Goal: Task Accomplishment & Management: Manage account settings

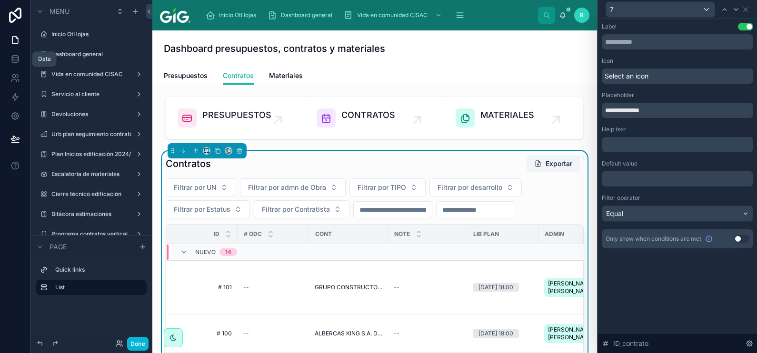
scroll to position [542, 0]
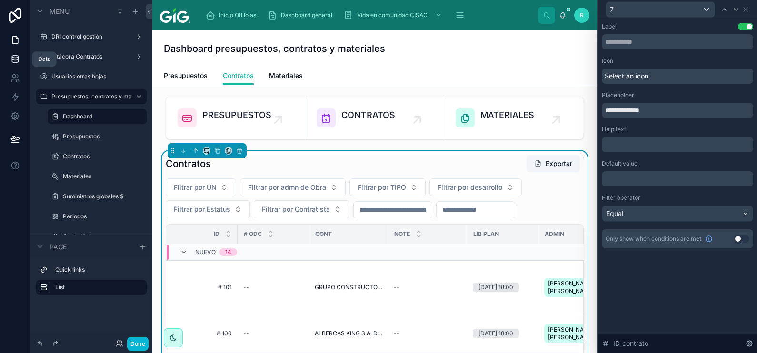
click at [18, 59] on icon at bounding box center [15, 61] width 6 height 4
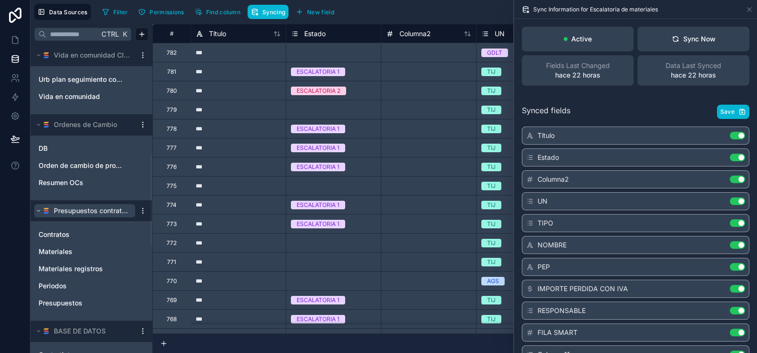
scroll to position [475, 0]
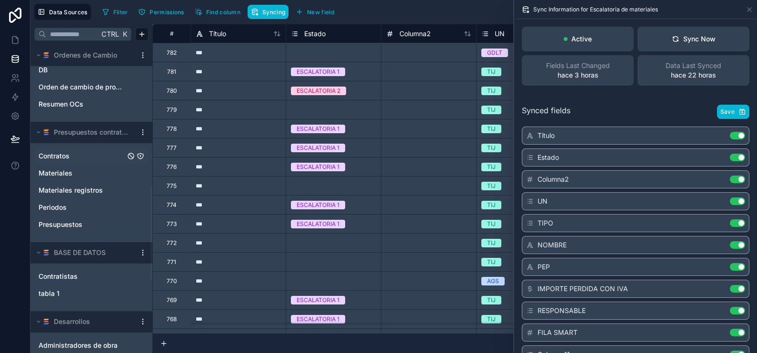
click at [76, 152] on link "Contratos" at bounding box center [82, 156] width 87 height 10
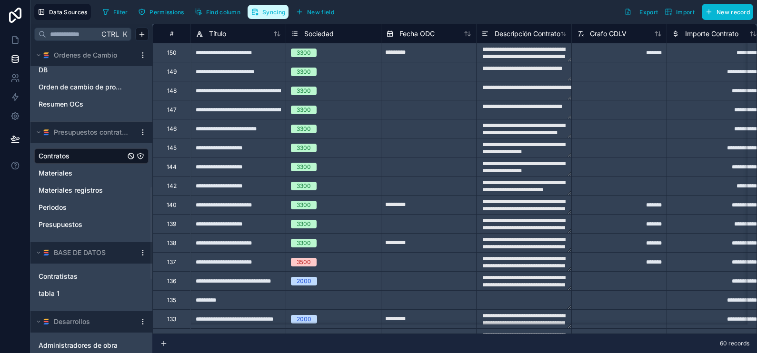
click at [270, 13] on span "Syncing" at bounding box center [273, 12] width 23 height 7
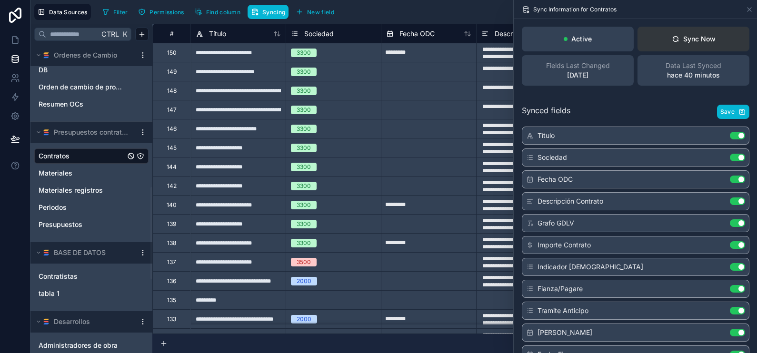
click at [704, 38] on div "Sync Now" at bounding box center [694, 39] width 44 height 10
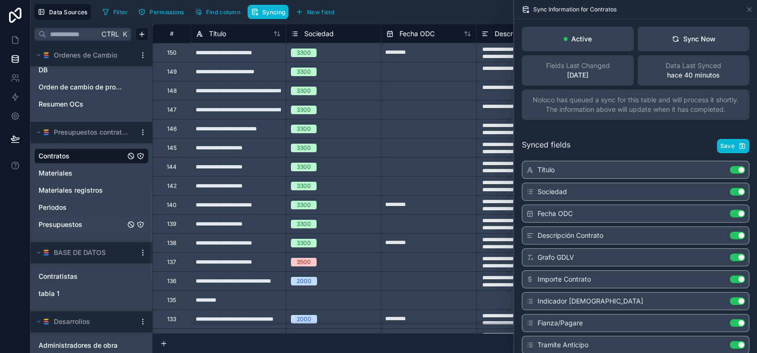
click at [89, 223] on link "Presupuestos" at bounding box center [82, 225] width 87 height 10
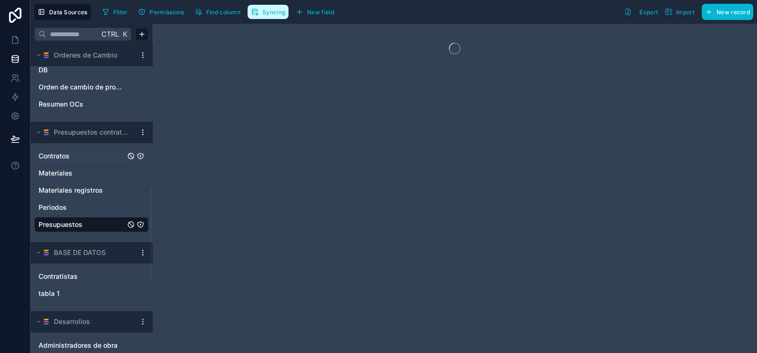
click at [268, 14] on span "Syncing" at bounding box center [273, 12] width 23 height 7
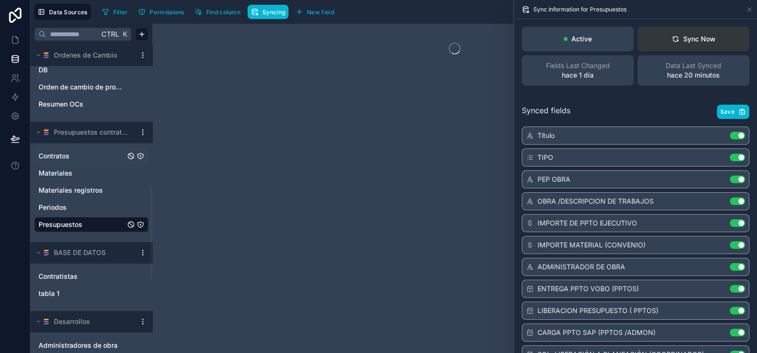
click at [700, 40] on div "Sync Now" at bounding box center [694, 39] width 44 height 10
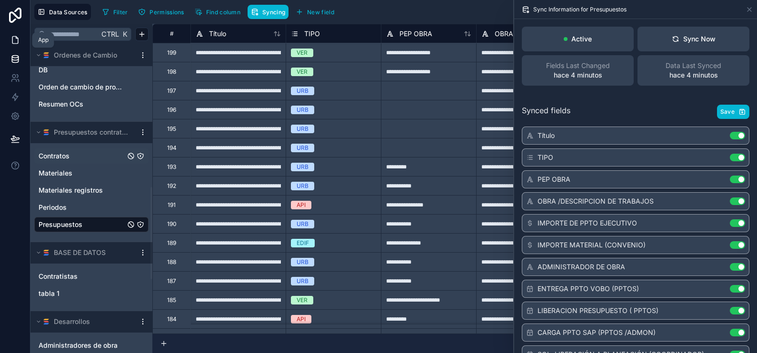
click at [16, 34] on link at bounding box center [15, 39] width 30 height 19
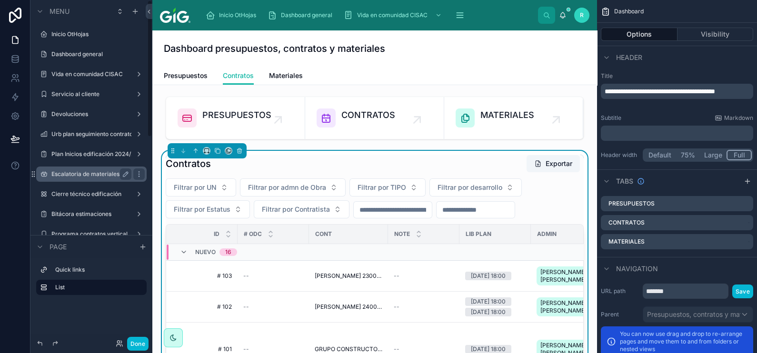
scroll to position [297, 0]
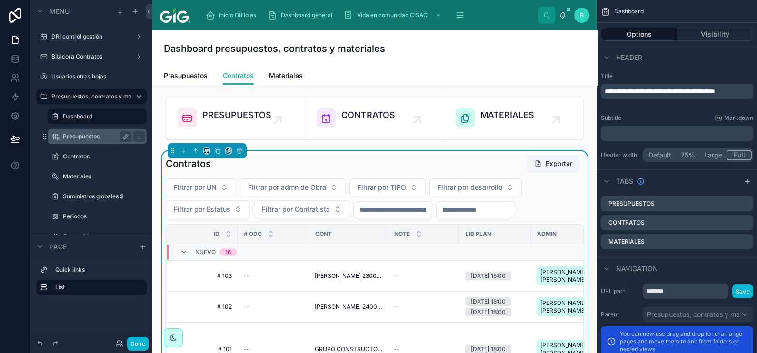
click at [96, 130] on div "Presupuestos" at bounding box center [96, 136] width 95 height 15
click at [84, 138] on label "Presupuestos" at bounding box center [95, 137] width 65 height 8
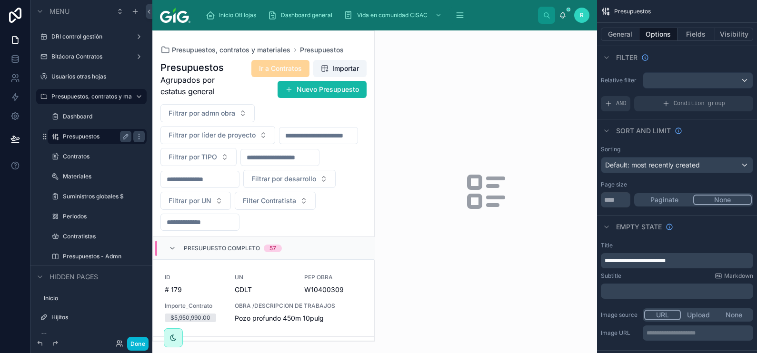
click at [273, 298] on div at bounding box center [263, 186] width 221 height 310
click at [280, 281] on div "UN [PERSON_NAME]" at bounding box center [264, 284] width 59 height 21
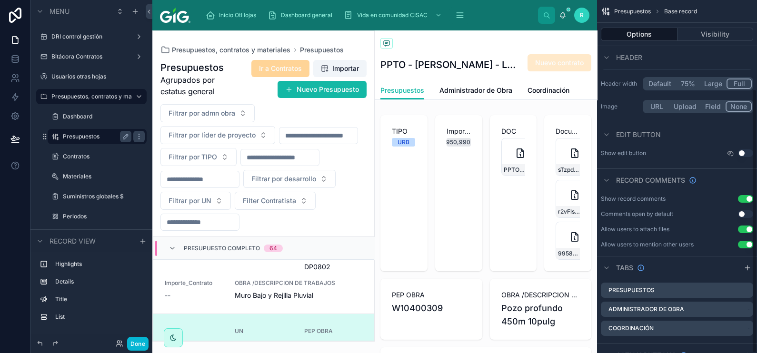
scroll to position [119, 0]
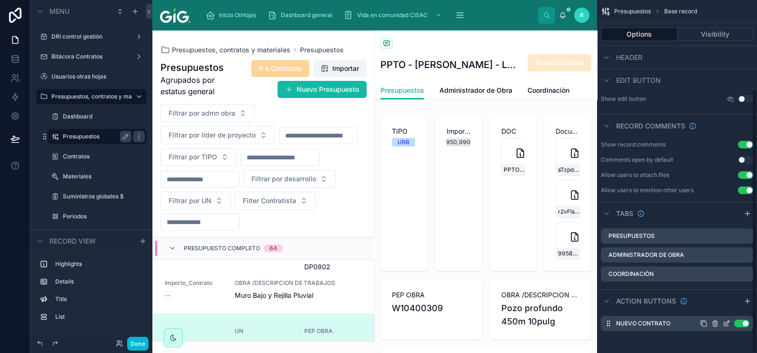
click at [725, 325] on icon "scrollable content" at bounding box center [726, 324] width 4 height 4
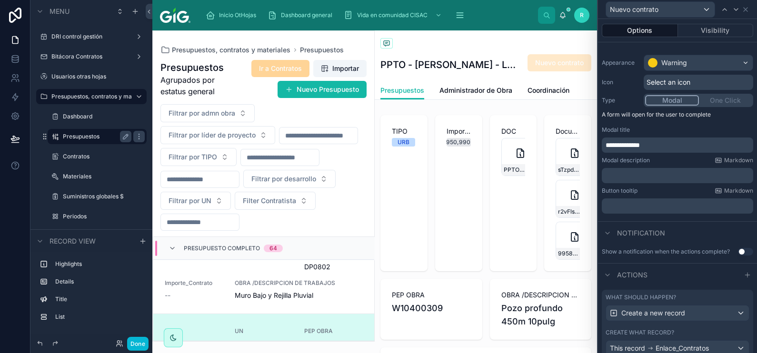
scroll to position [125, 0]
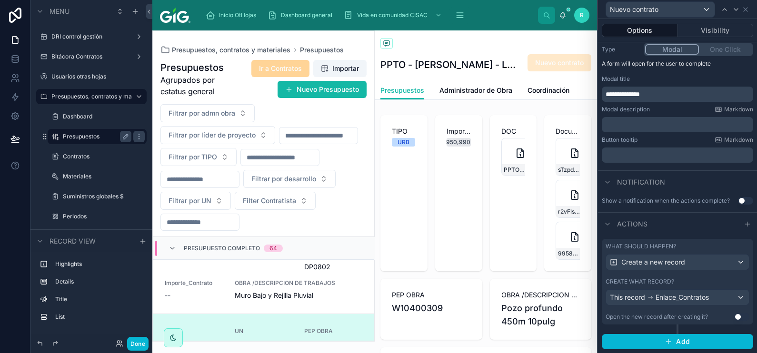
click at [674, 278] on div "Create what record?" at bounding box center [677, 282] width 144 height 8
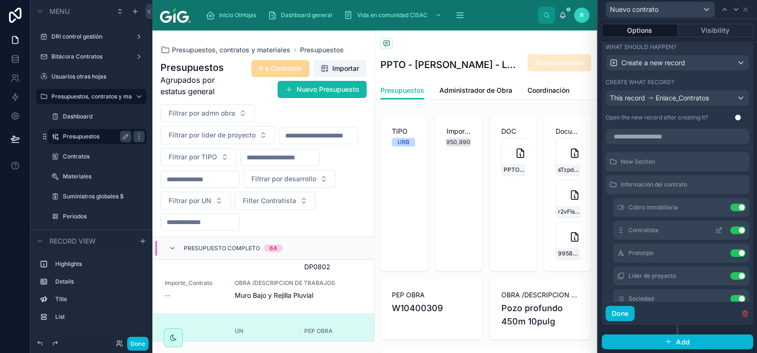
scroll to position [324, 0]
click at [660, 141] on input "text" at bounding box center [677, 136] width 144 height 15
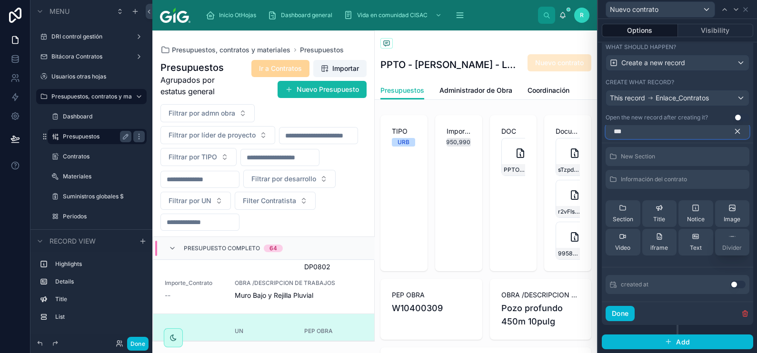
scroll to position [8, 0]
type input "***"
drag, startPoint x: 4, startPoint y: 64, endPoint x: 20, endPoint y: 79, distance: 21.6
click at [4, 64] on link at bounding box center [15, 58] width 30 height 19
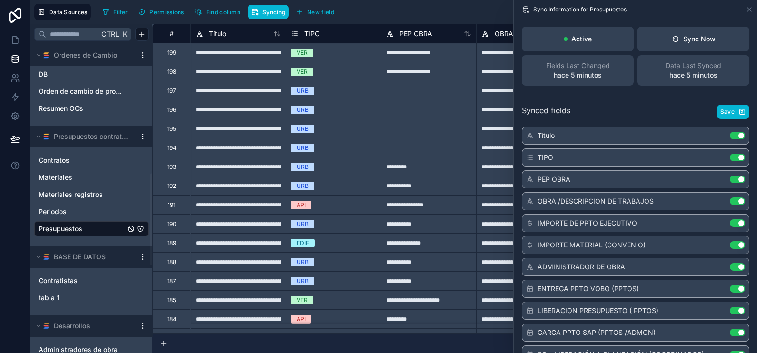
scroll to position [475, 0]
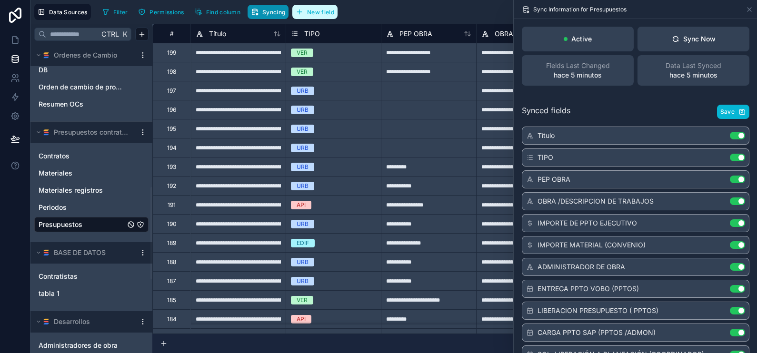
click at [270, 15] on button "Syncing" at bounding box center [267, 12] width 41 height 14
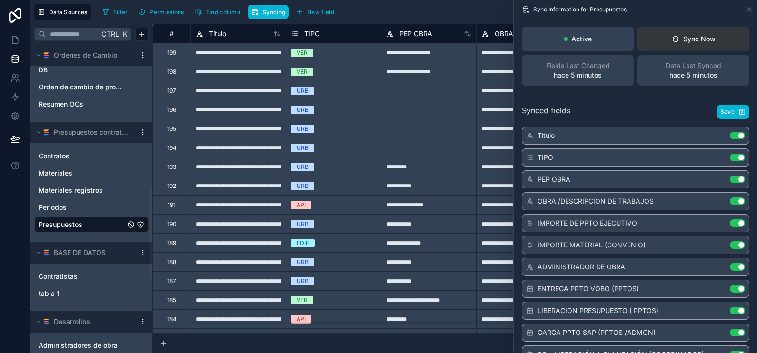
click at [685, 31] on button "Sync Now" at bounding box center [693, 39] width 112 height 25
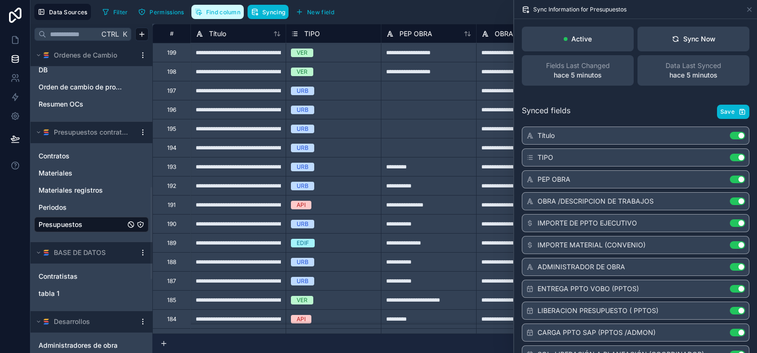
click at [221, 17] on button "Find column" at bounding box center [217, 12] width 52 height 14
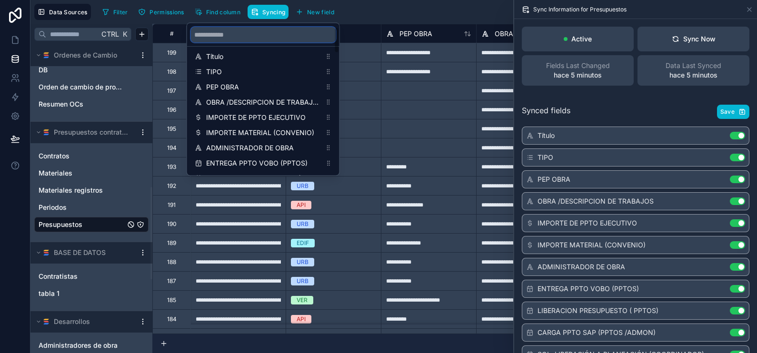
click at [236, 33] on input "scrollable content" at bounding box center [263, 34] width 145 height 15
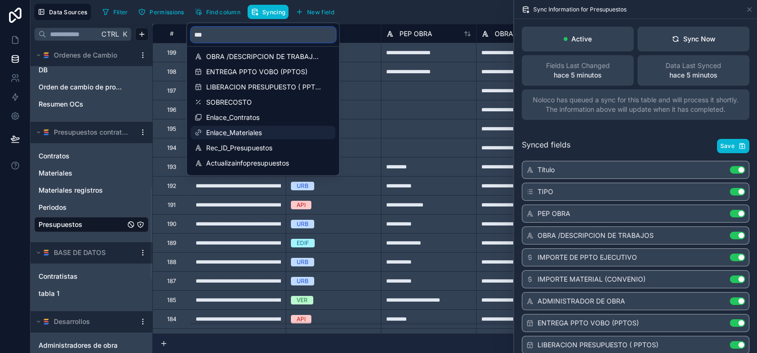
type input "****"
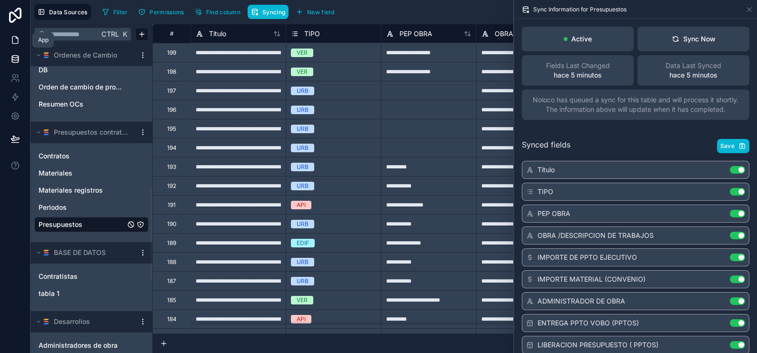
click at [14, 38] on icon at bounding box center [15, 40] width 10 height 10
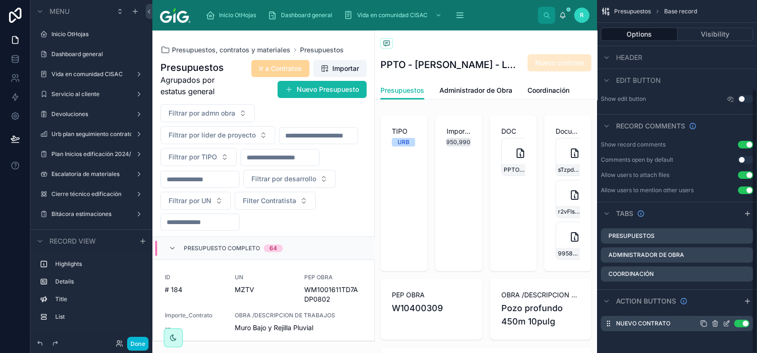
scroll to position [109, 0]
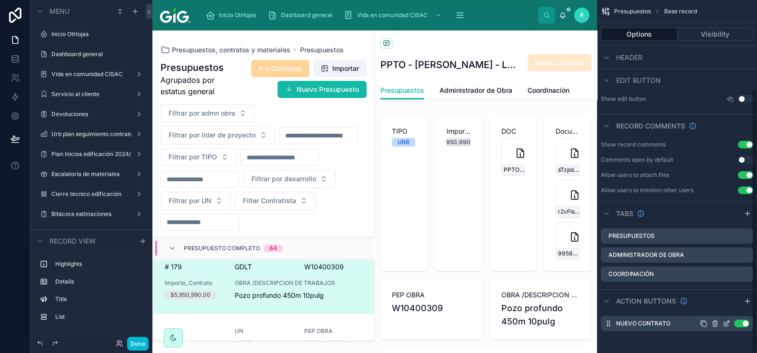
click at [727, 321] on icon "scrollable content" at bounding box center [727, 323] width 4 height 4
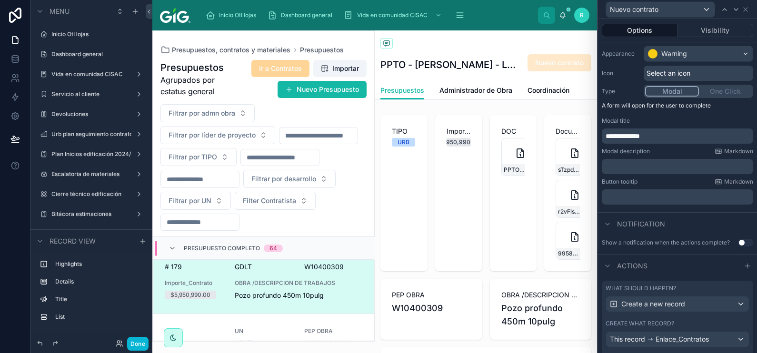
scroll to position [125, 0]
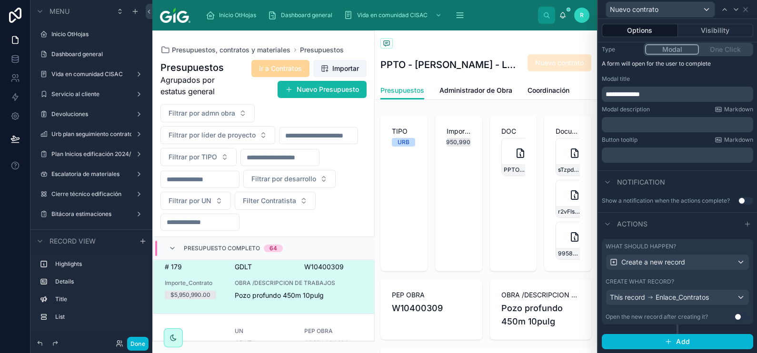
click at [683, 279] on div "Create what record?" at bounding box center [677, 282] width 144 height 8
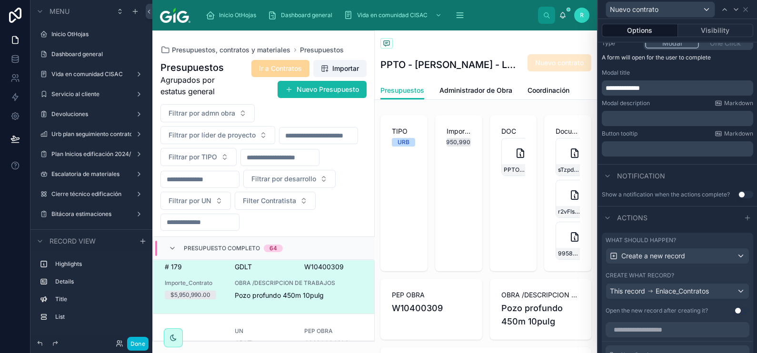
scroll to position [324, 0]
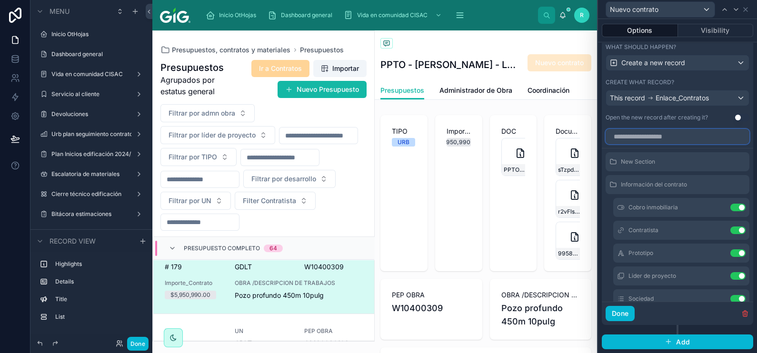
click at [647, 140] on input "text" at bounding box center [677, 136] width 144 height 15
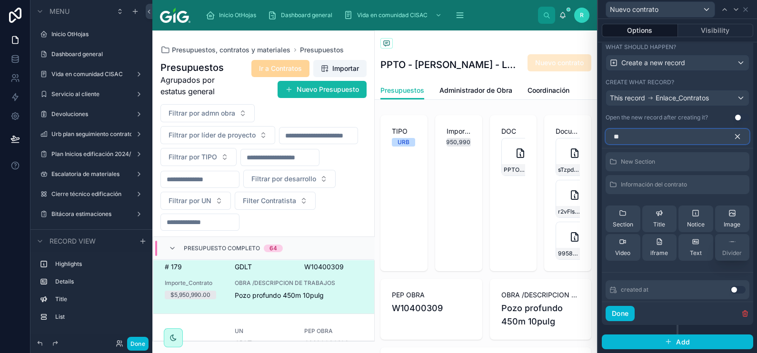
type input "*"
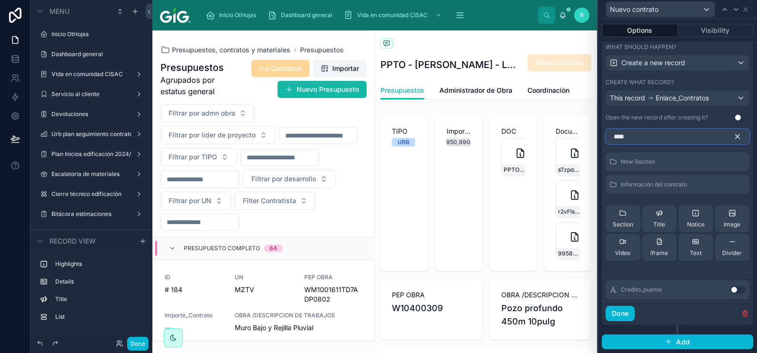
scroll to position [109, 0]
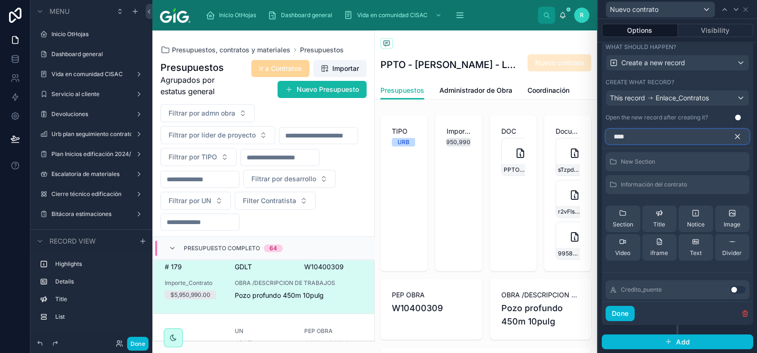
type input "****"
click at [730, 291] on button "Use setting" at bounding box center [737, 290] width 15 height 8
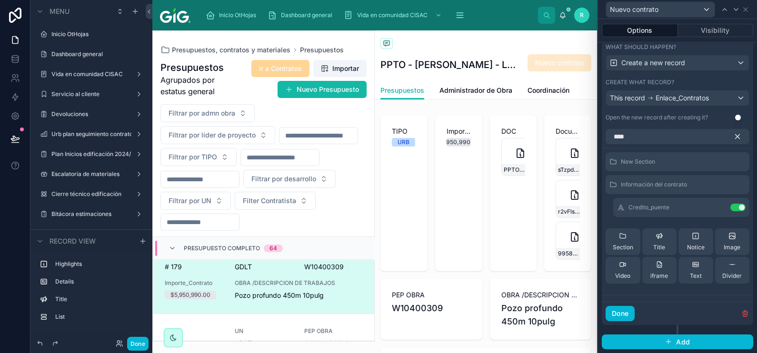
click at [735, 138] on icon "button" at bounding box center [737, 137] width 4 height 4
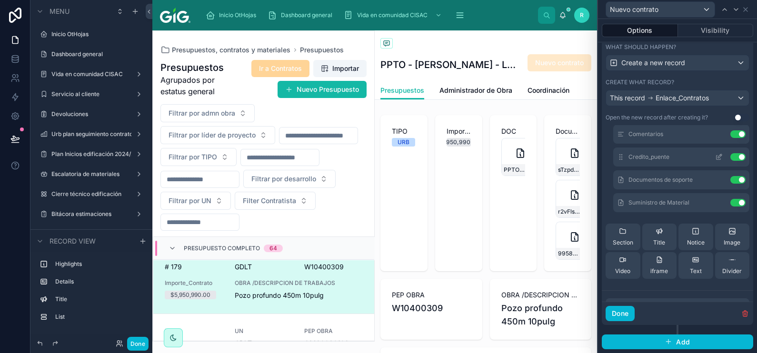
click at [711, 159] on button at bounding box center [718, 157] width 15 height 8
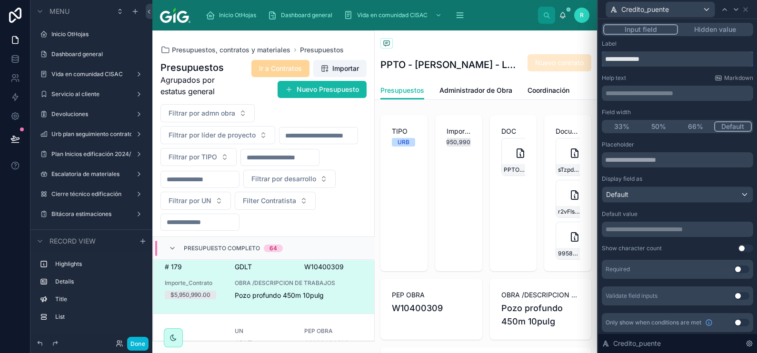
click at [631, 61] on input "**********" at bounding box center [677, 58] width 151 height 15
type input "**********"
click at [715, 46] on div "Label" at bounding box center [677, 44] width 151 height 8
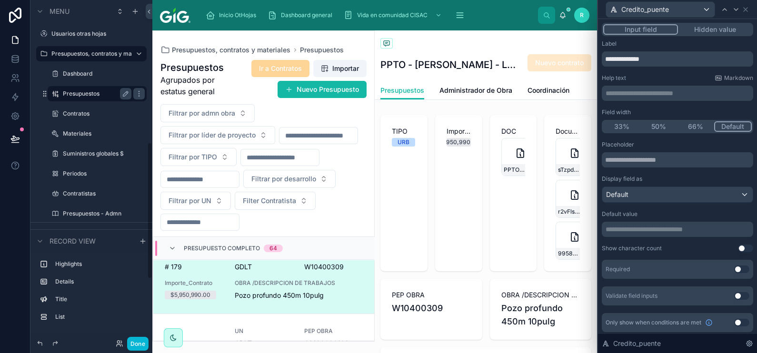
scroll to position [357, 0]
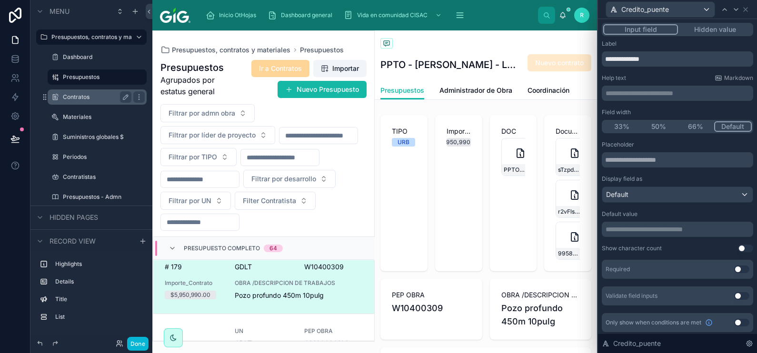
click at [91, 98] on label "Contratos" at bounding box center [95, 97] width 65 height 8
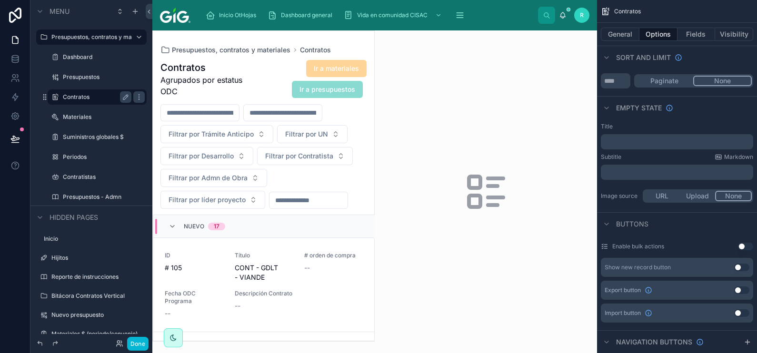
click at [337, 271] on div at bounding box center [263, 186] width 221 height 310
click at [332, 309] on div "ID # 105 Título CONT - [PERSON_NAME] - VIANDE # orden de compra -- Fecha ODC Pr…" at bounding box center [264, 285] width 198 height 67
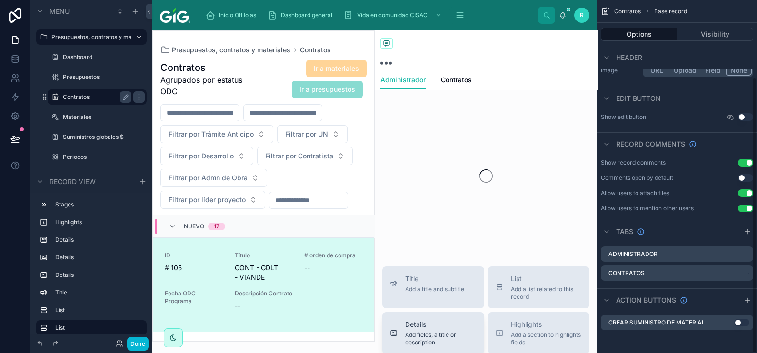
scroll to position [100, 0]
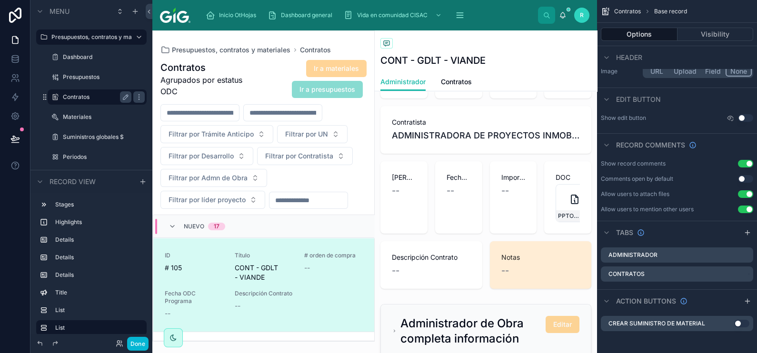
scroll to position [297, 0]
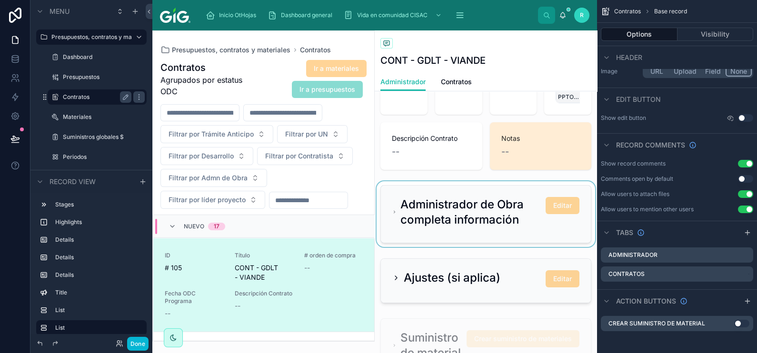
click at [500, 247] on div at bounding box center [486, 214] width 222 height 66
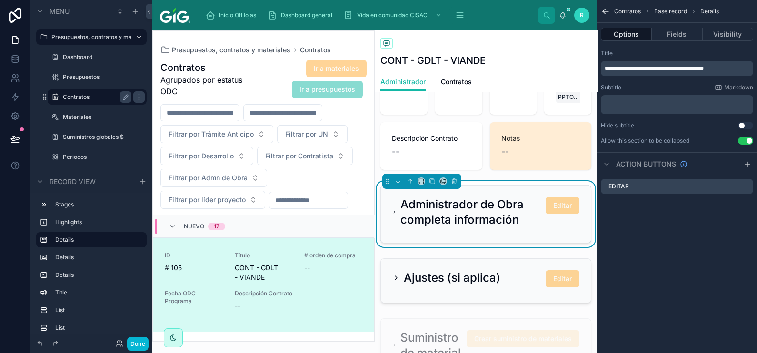
scroll to position [0, 0]
click at [746, 186] on icon "scrollable content" at bounding box center [746, 186] width 4 height 4
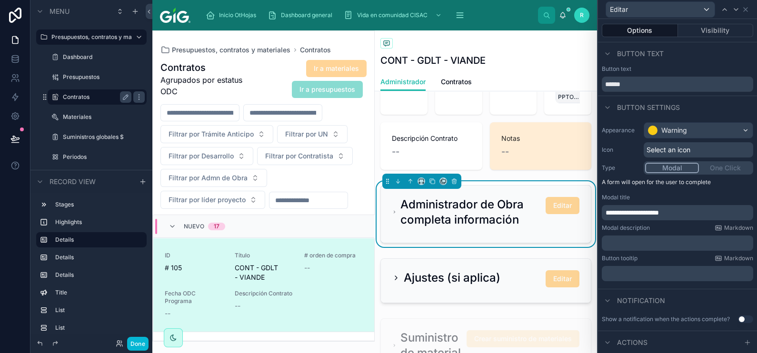
scroll to position [109, 0]
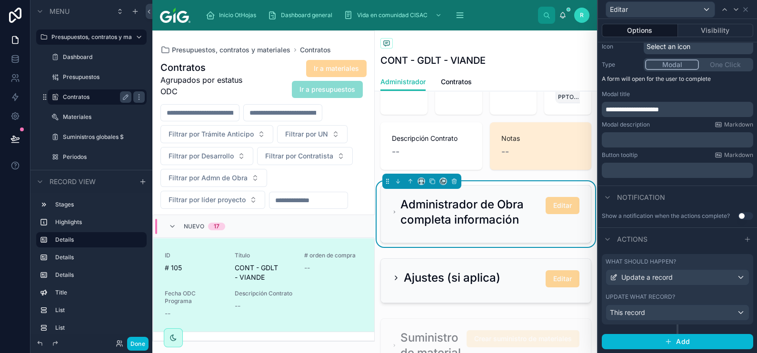
click at [669, 290] on div "What should happen? Update a record Update what record? This record" at bounding box center [677, 289] width 151 height 70
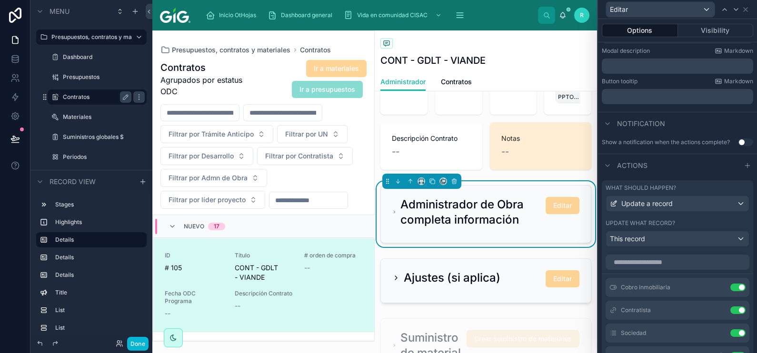
scroll to position [228, 0]
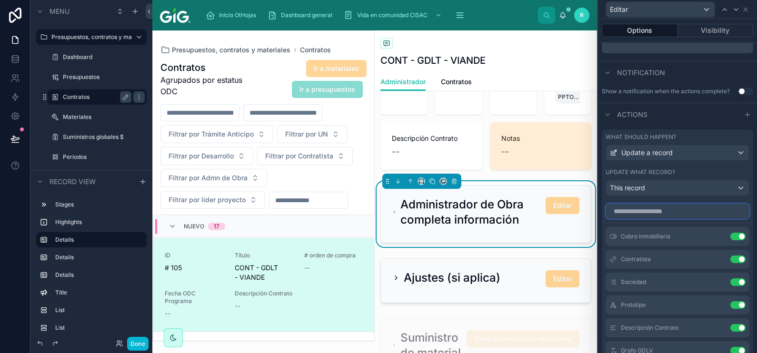
click at [663, 219] on input "text" at bounding box center [677, 211] width 144 height 15
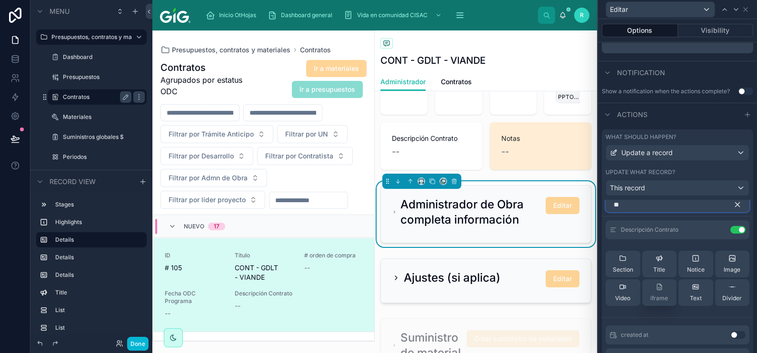
scroll to position [8, 0]
type input "*"
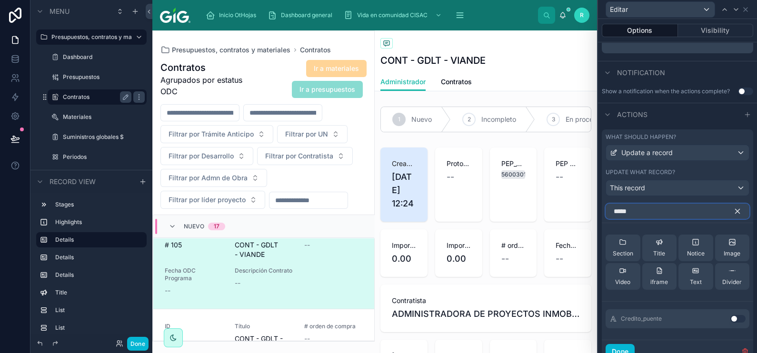
scroll to position [272, 0]
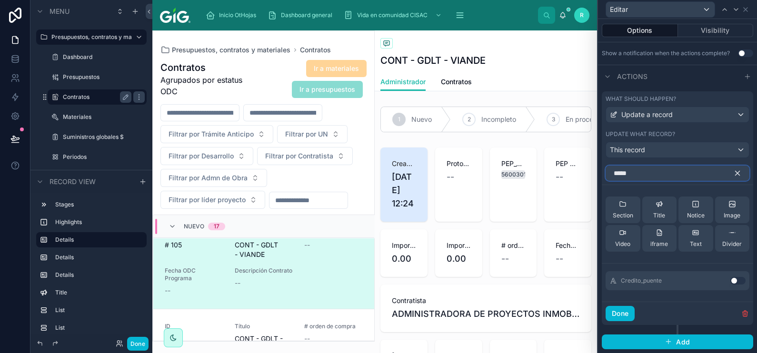
type input "*****"
click at [730, 282] on button "Use setting" at bounding box center [737, 281] width 15 height 8
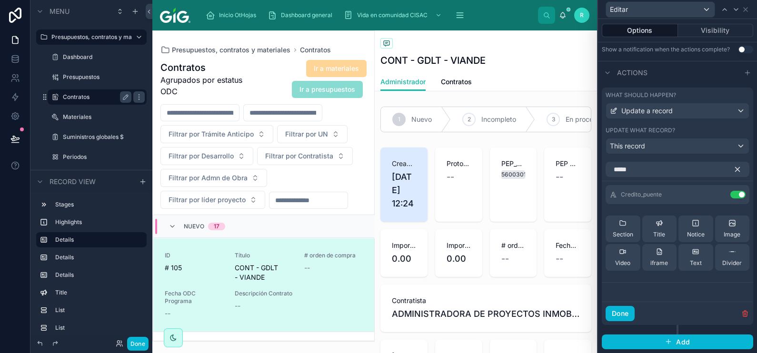
scroll to position [23, 0]
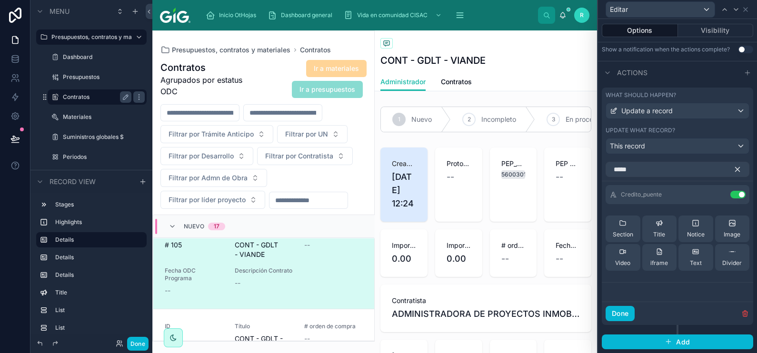
click at [733, 174] on icon "button" at bounding box center [737, 169] width 9 height 9
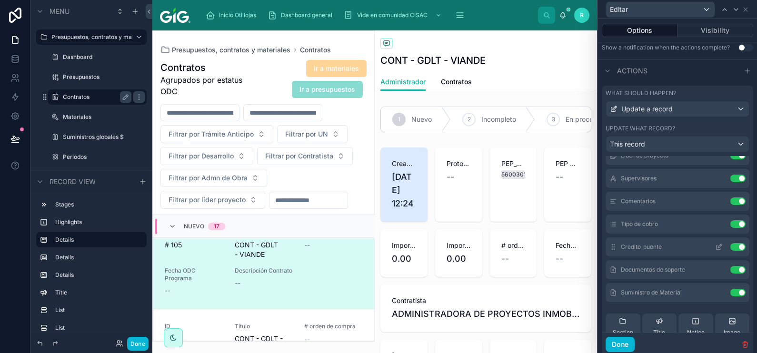
click at [715, 250] on icon at bounding box center [719, 247] width 8 height 8
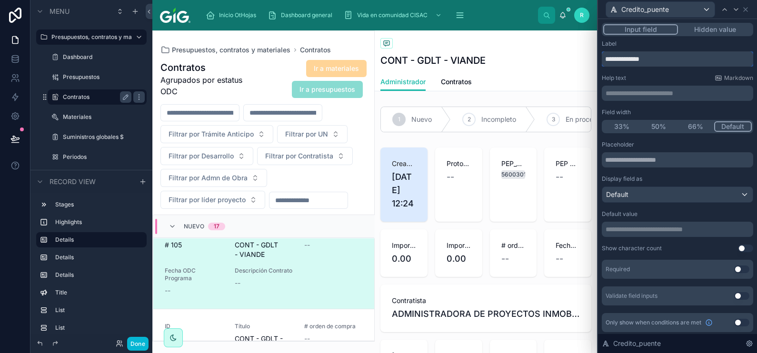
click at [635, 60] on input "**********" at bounding box center [677, 58] width 151 height 15
type input "**********"
drag, startPoint x: 719, startPoint y: 45, endPoint x: 716, endPoint y: 53, distance: 8.6
click at [716, 52] on div "**********" at bounding box center [677, 53] width 151 height 27
drag, startPoint x: 10, startPoint y: 136, endPoint x: 128, endPoint y: 193, distance: 130.7
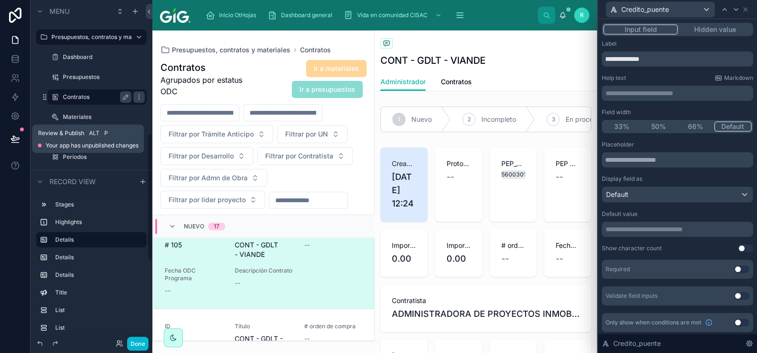
click at [10, 136] on icon at bounding box center [15, 139] width 10 height 10
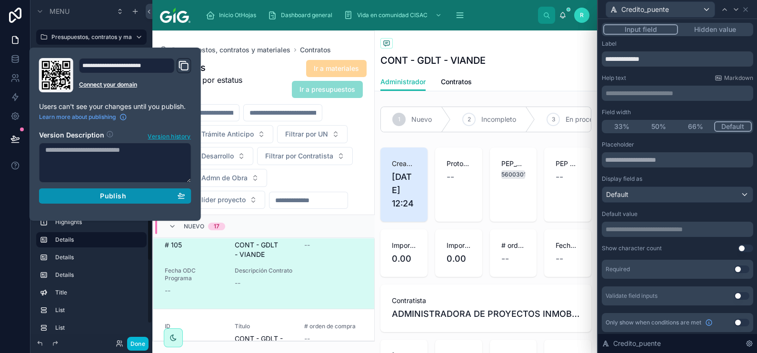
click at [128, 194] on div "Publish" at bounding box center [115, 196] width 140 height 9
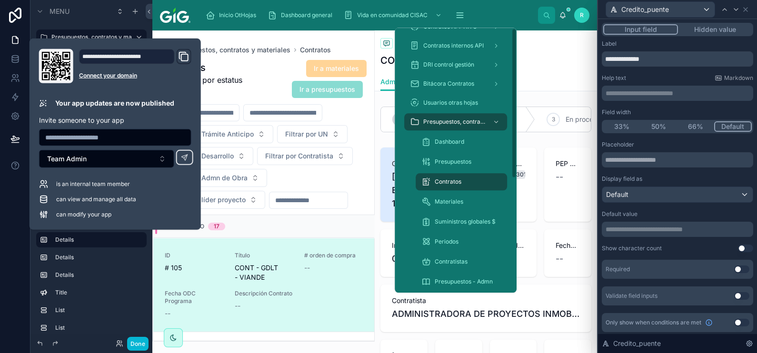
scroll to position [23, 0]
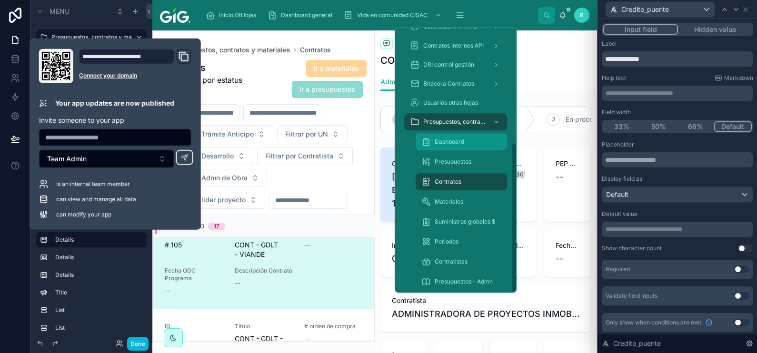
click at [451, 148] on div "Dashboard" at bounding box center [461, 141] width 80 height 15
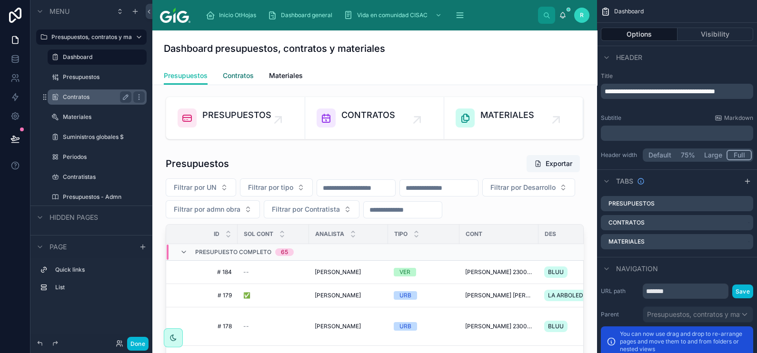
click at [238, 71] on span "Contratos" at bounding box center [238, 76] width 31 height 10
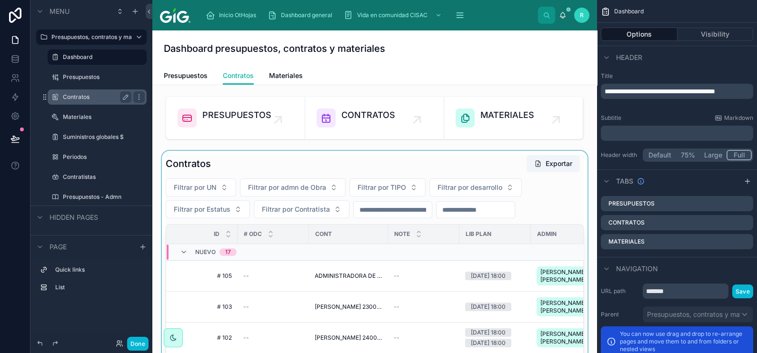
click at [444, 170] on div at bounding box center [374, 322] width 429 height 343
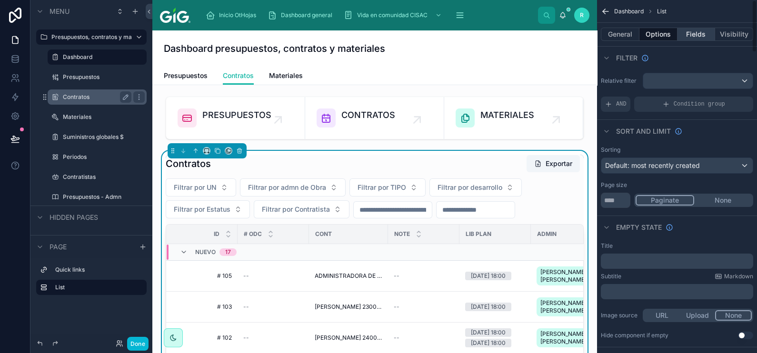
click at [700, 35] on button "Fields" at bounding box center [696, 34] width 38 height 13
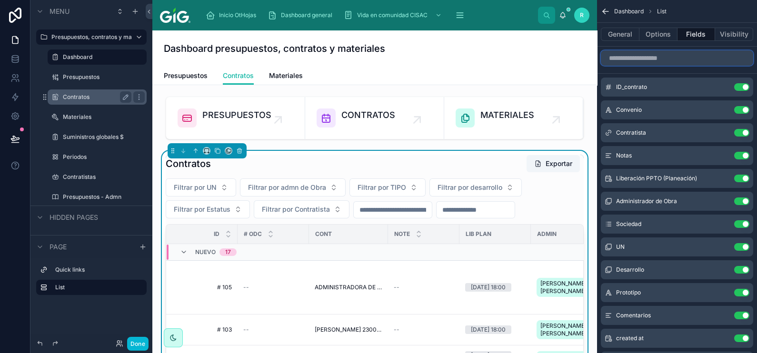
click at [661, 58] on input "scrollable content" at bounding box center [677, 57] width 152 height 15
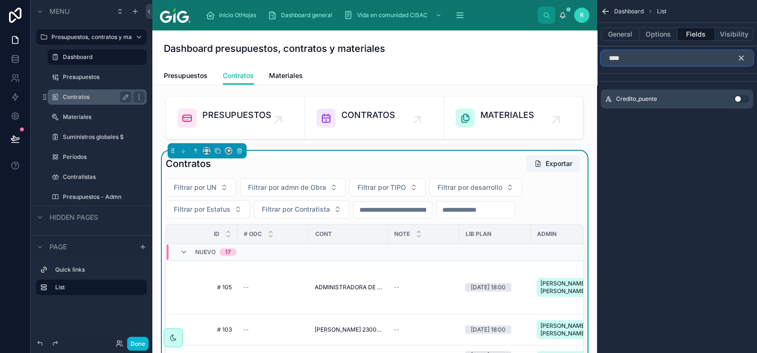
type input "****"
click at [741, 104] on div "Credito_puente Use setting" at bounding box center [677, 98] width 152 height 19
click at [739, 100] on button "Use setting" at bounding box center [741, 99] width 15 height 8
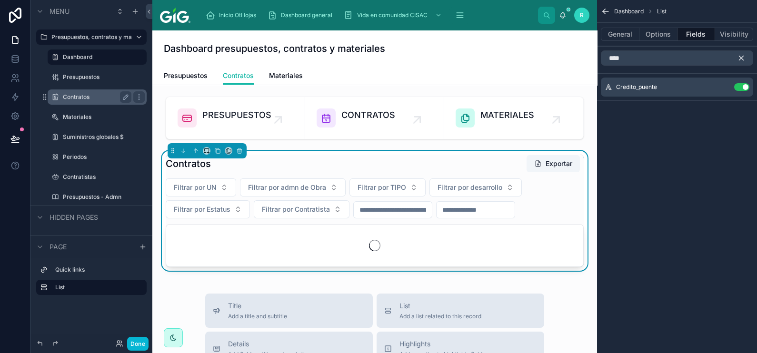
click at [738, 61] on icon "scrollable content" at bounding box center [741, 58] width 9 height 9
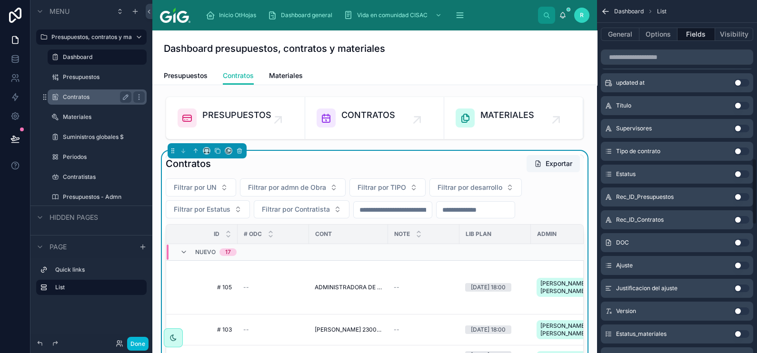
scroll to position [762, 0]
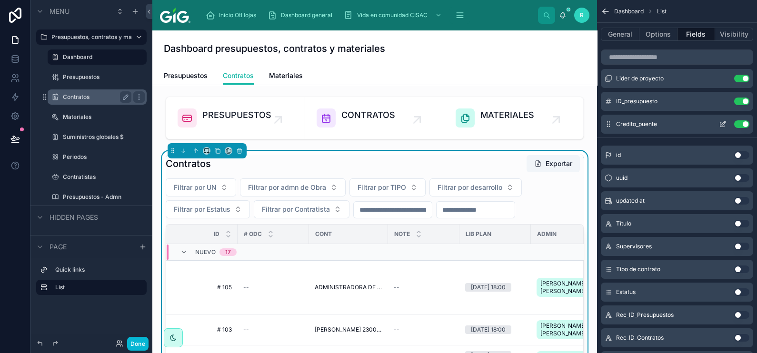
click at [724, 123] on icon "scrollable content" at bounding box center [723, 124] width 8 height 8
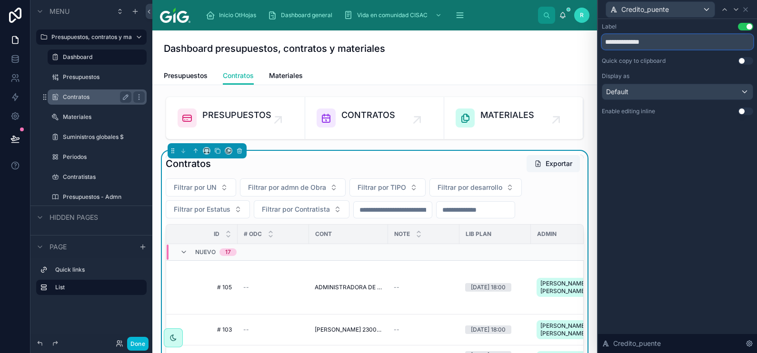
click at [658, 40] on input "**********" at bounding box center [677, 41] width 151 height 15
type input "**********"
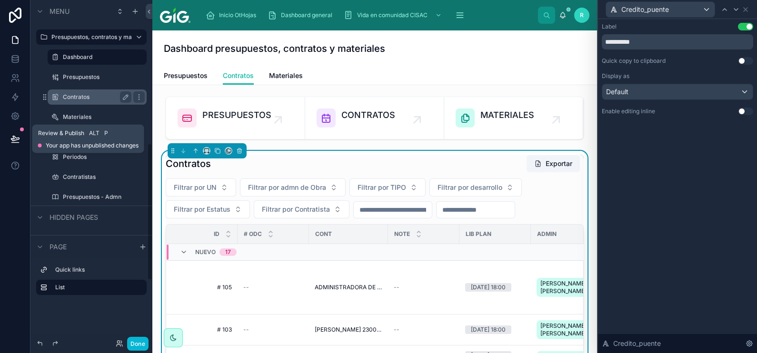
drag, startPoint x: 12, startPoint y: 136, endPoint x: 204, endPoint y: 197, distance: 200.9
click at [12, 136] on icon at bounding box center [15, 138] width 8 height 5
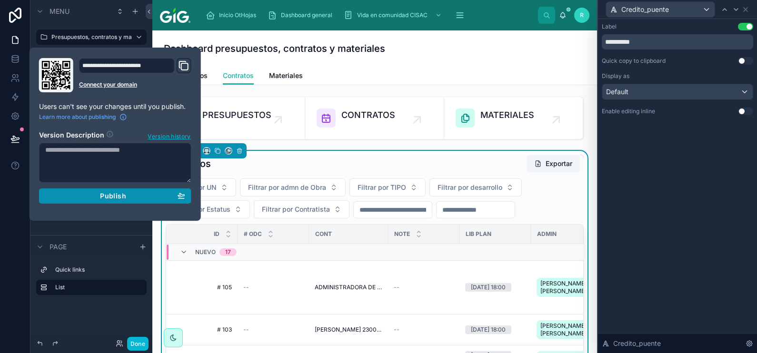
click at [165, 192] on div "Publish" at bounding box center [115, 196] width 140 height 9
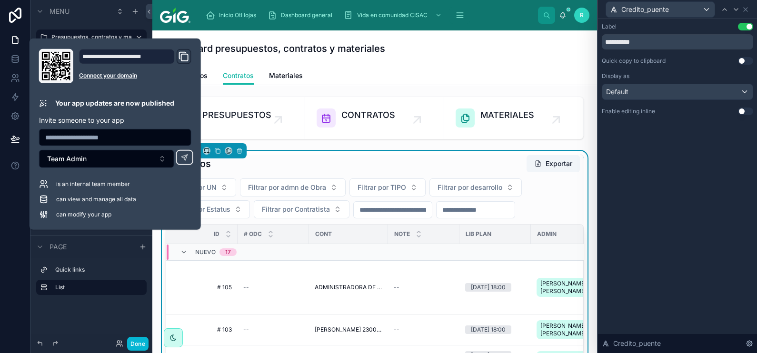
click at [522, 45] on div "Dashboard presupuestos, contratos y materiales" at bounding box center [375, 48] width 422 height 13
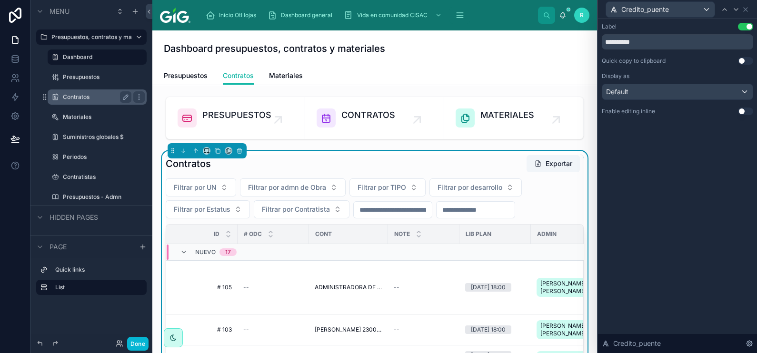
click at [522, 64] on div "Dashboard presupuestos, contratos y materiales" at bounding box center [375, 48] width 422 height 36
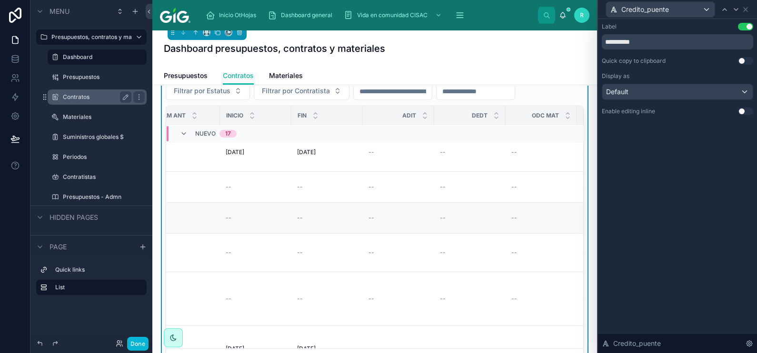
scroll to position [178, 2225]
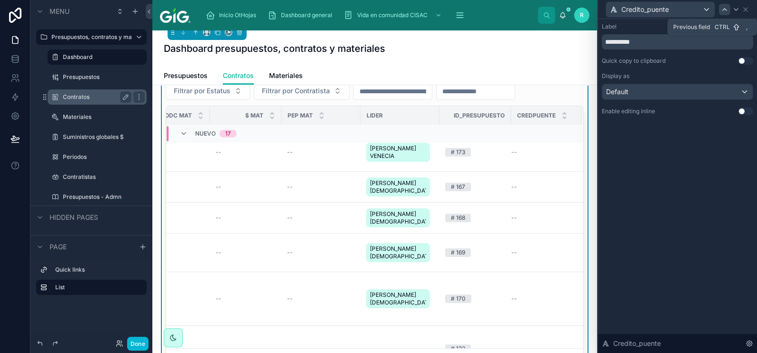
click at [727, 10] on icon at bounding box center [725, 10] width 8 height 8
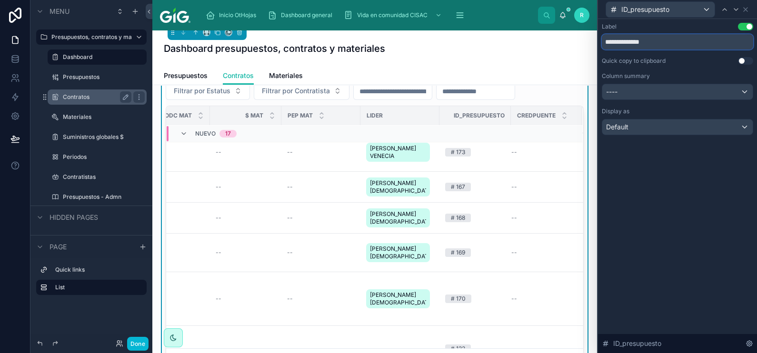
drag, startPoint x: 671, startPoint y: 43, endPoint x: 615, endPoint y: 49, distance: 55.6
click at [615, 49] on input "**********" at bounding box center [677, 41] width 151 height 15
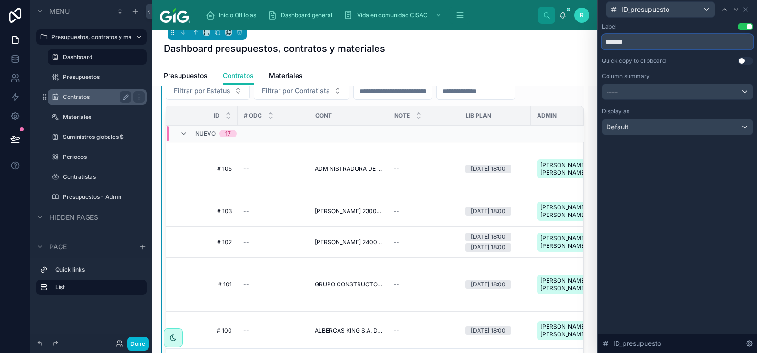
type input "*******"
click at [704, 27] on div "Label Use setting" at bounding box center [677, 27] width 151 height 8
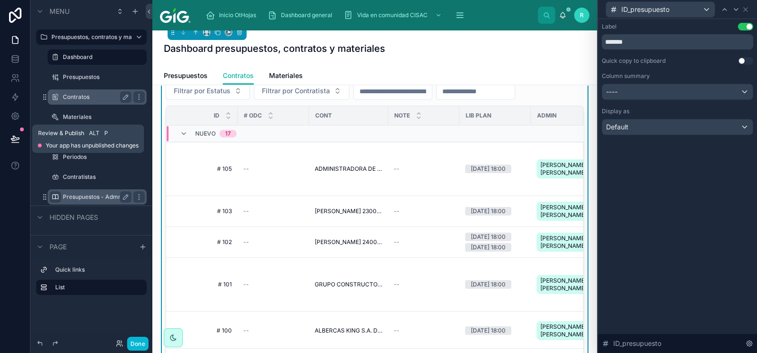
click at [14, 138] on icon at bounding box center [15, 138] width 8 height 5
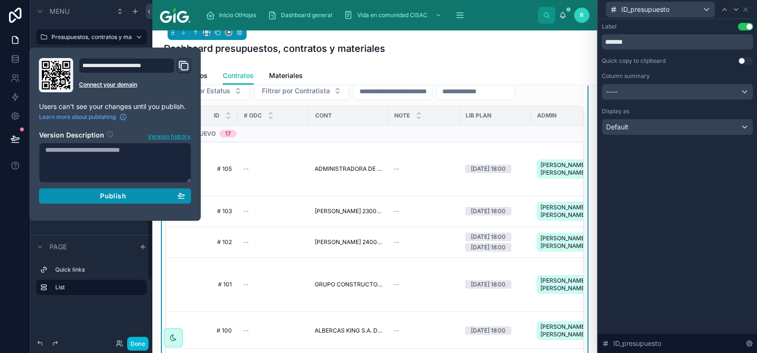
click at [95, 196] on div "Publish" at bounding box center [115, 196] width 140 height 9
